Goal: Communication & Community: Answer question/provide support

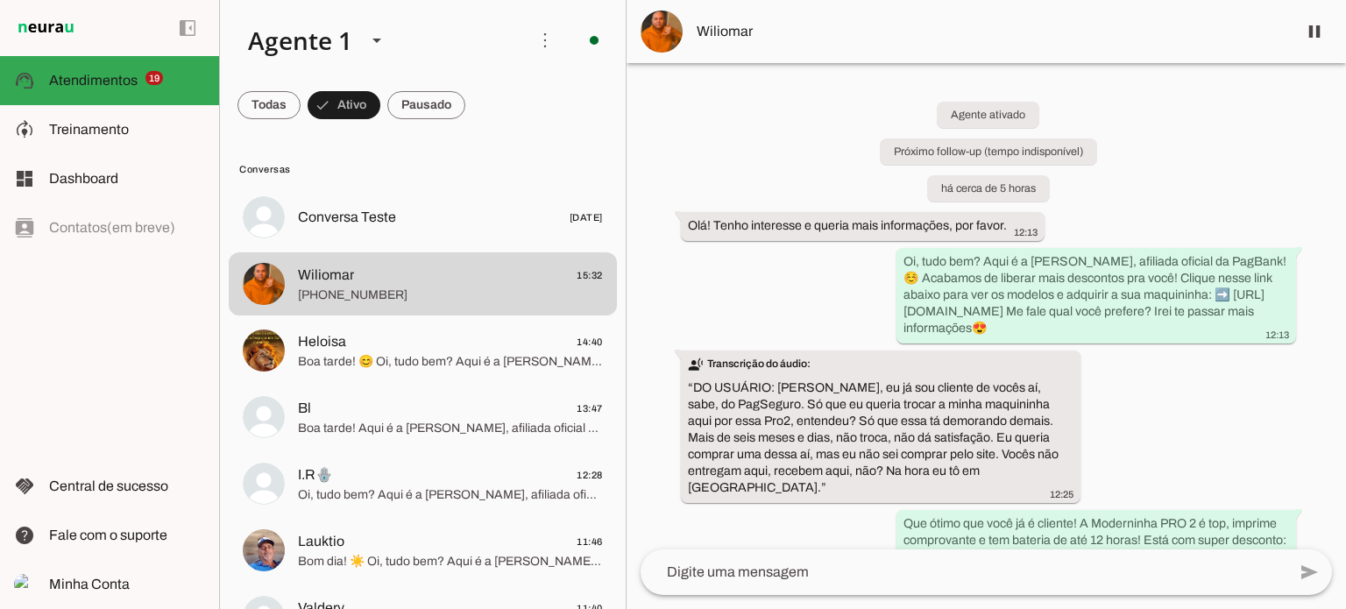
click at [1282, 435] on div "Agente ativado Próximo follow-up (tempo indisponível) há cerca de 5 horas Olá! …" at bounding box center [987, 306] width 720 height 486
